Goal: Task Accomplishment & Management: Manage account settings

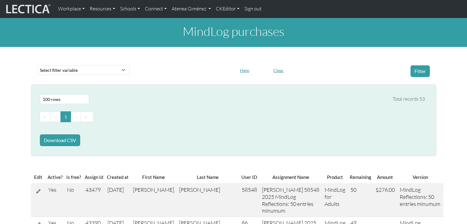
select select "100"
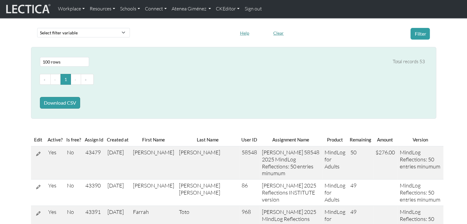
scroll to position [36, 0]
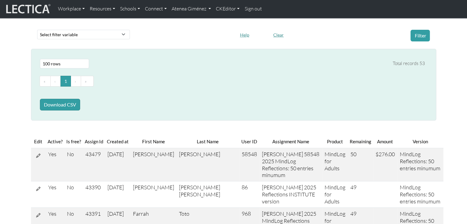
click at [184, 16] on nav "Workplace Assessments Why LectaTests? About LectaTests Leadership Leader develo…" at bounding box center [233, 9] width 467 height 18
click at [187, 10] on link "Atenea Giménez" at bounding box center [191, 8] width 45 height 13
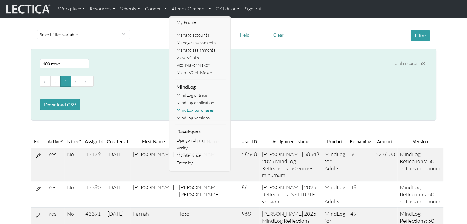
click at [195, 113] on link "MindLog purchases" at bounding box center [200, 111] width 51 height 8
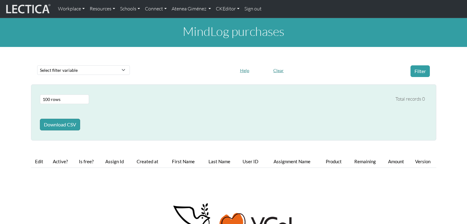
select select "100"
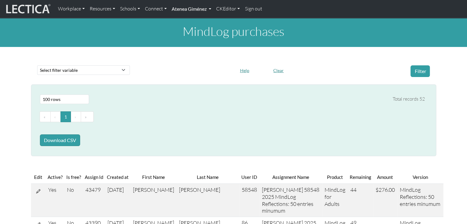
click at [192, 5] on link "Atenea Giménez" at bounding box center [191, 8] width 45 height 13
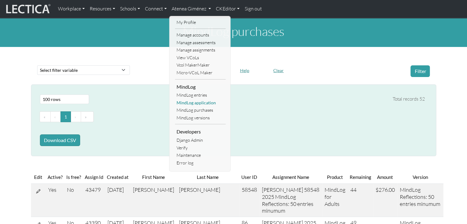
click at [188, 104] on link "MindLog application" at bounding box center [200, 103] width 51 height 8
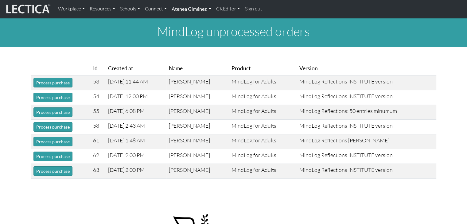
click at [201, 11] on link "Atenea Giménez" at bounding box center [191, 8] width 45 height 13
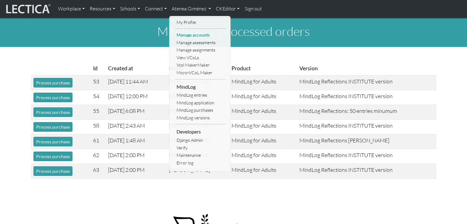
click at [201, 34] on link "Manage accounts" at bounding box center [200, 35] width 51 height 8
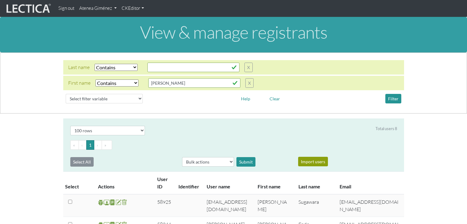
select select "icontains"
select select "100"
click at [178, 63] on input "text" at bounding box center [193, 68] width 92 height 10
type input "Lick"
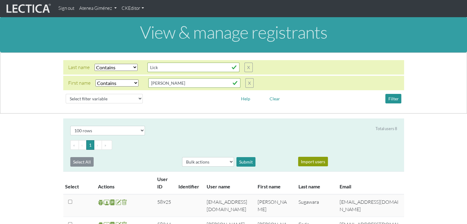
click at [114, 84] on select "Select filter Equals Does not equal Contains Does not contain Starts with Ends …" at bounding box center [116, 83] width 43 height 7
select select
click at [95, 80] on select "Select filter Equals Does not equal Contains Does not contain Starts with Ends …" at bounding box center [116, 83] width 43 height 7
click at [398, 95] on button "Filter" at bounding box center [393, 99] width 16 height 10
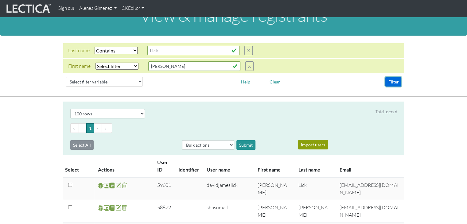
scroll to position [31, 0]
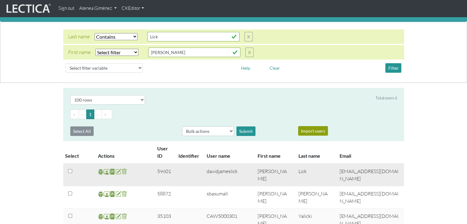
click at [104, 172] on span at bounding box center [107, 171] width 6 height 7
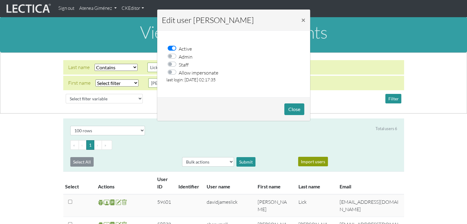
click at [179, 72] on label "Allow impersonate" at bounding box center [199, 72] width 40 height 8
click at [173, 72] on input "Allow impersonate" at bounding box center [173, 71] width 5 height 6
checkbox input "true"
click at [292, 106] on button "Close" at bounding box center [294, 109] width 20 height 12
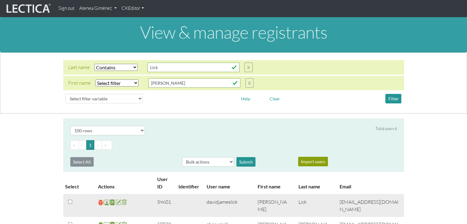
click at [101, 203] on span at bounding box center [101, 202] width 6 height 7
